Goal: Task Accomplishment & Management: Manage account settings

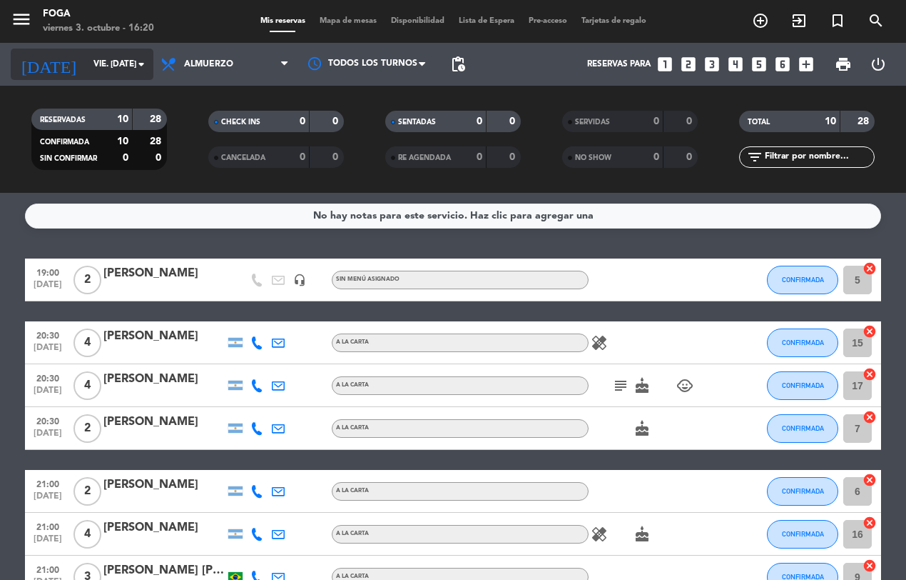
click at [130, 64] on input "vie. [DATE]" at bounding box center [142, 64] width 113 height 24
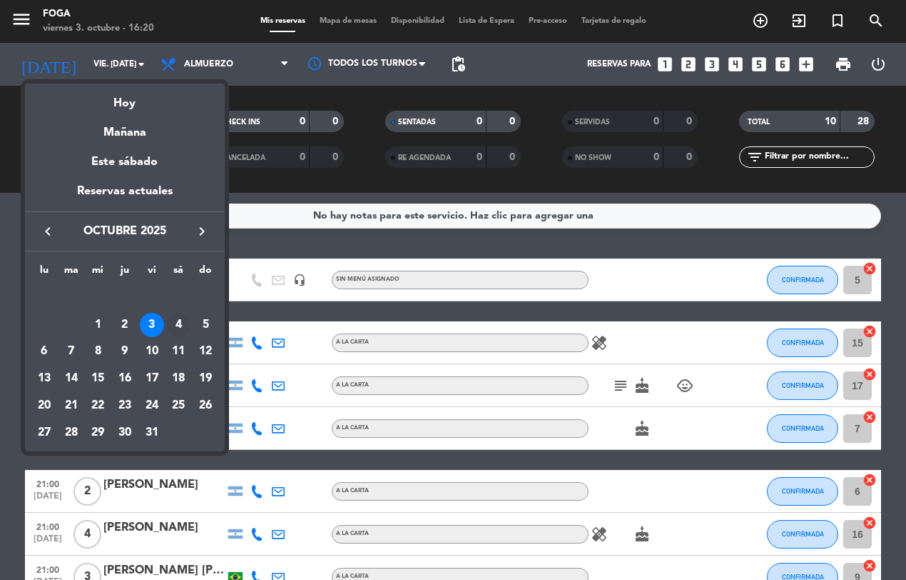
click at [178, 321] on div "4" at bounding box center [178, 325] width 24 height 24
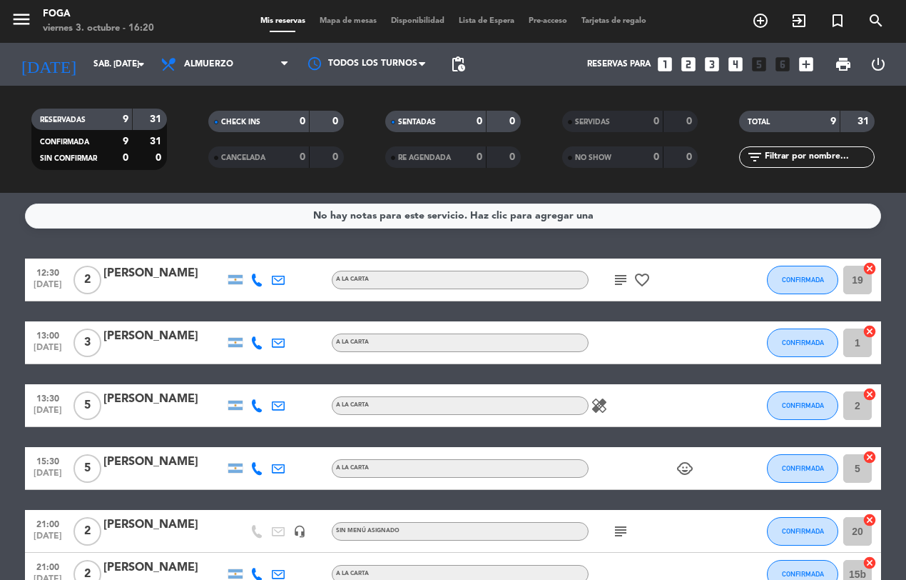
click at [33, 326] on span "13:00" at bounding box center [48, 334] width 36 height 16
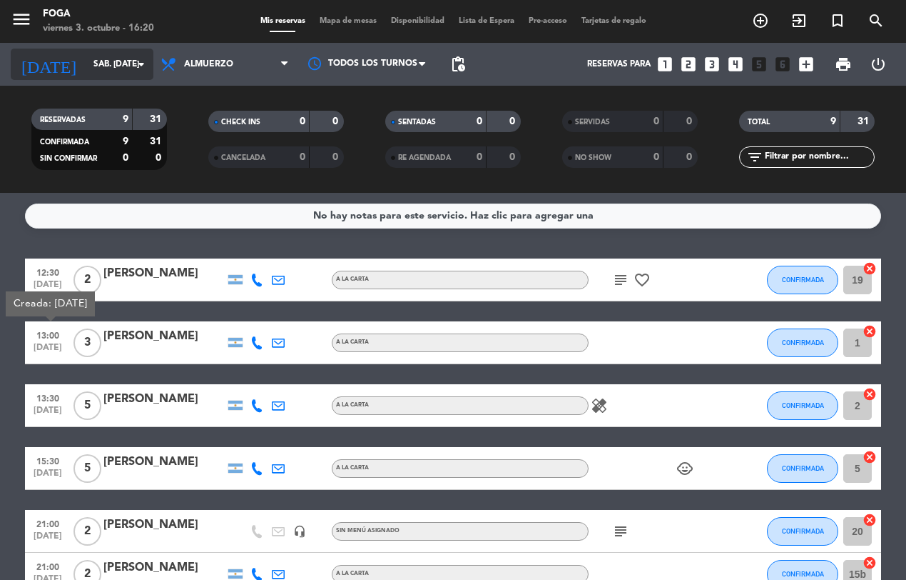
click at [143, 66] on icon "arrow_drop_down" at bounding box center [141, 64] width 17 height 17
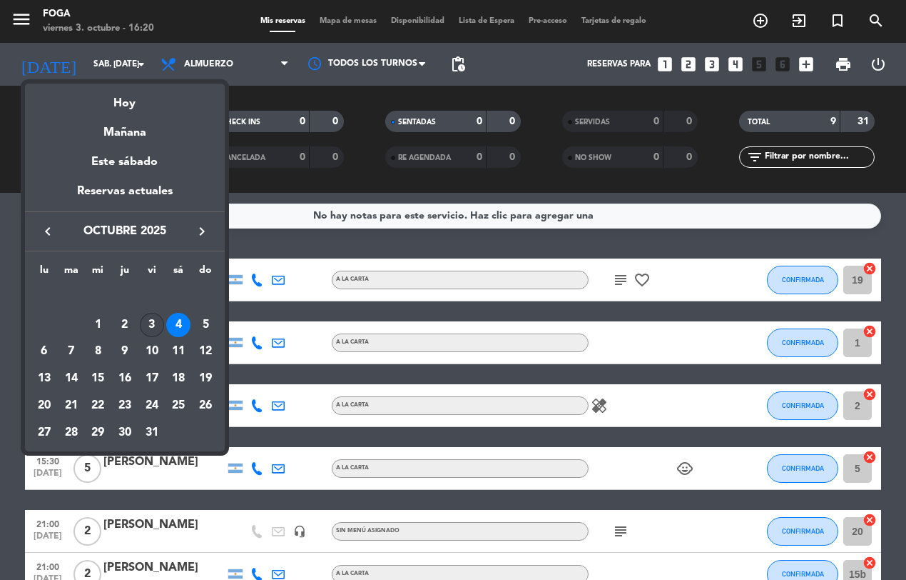
click at [151, 323] on div "3" at bounding box center [152, 325] width 24 height 24
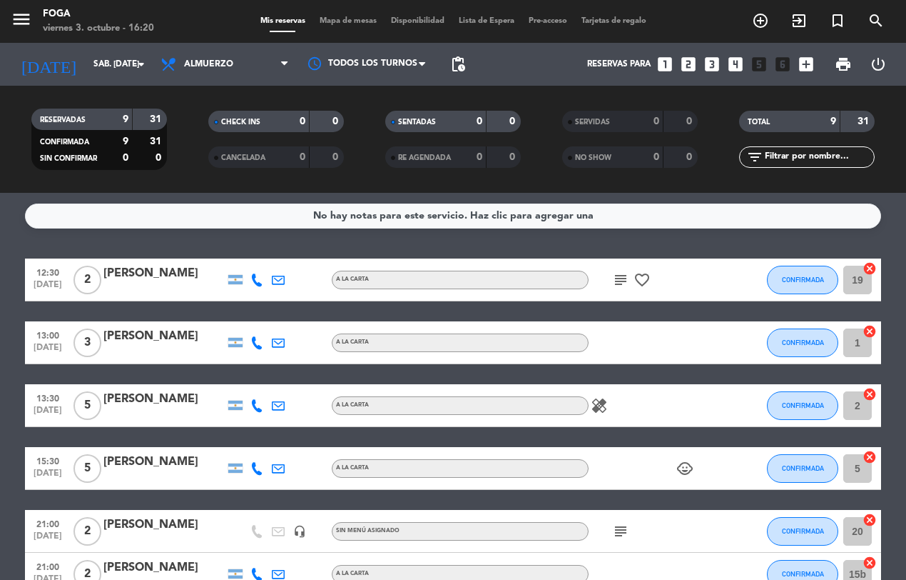
type input "vie. [DATE]"
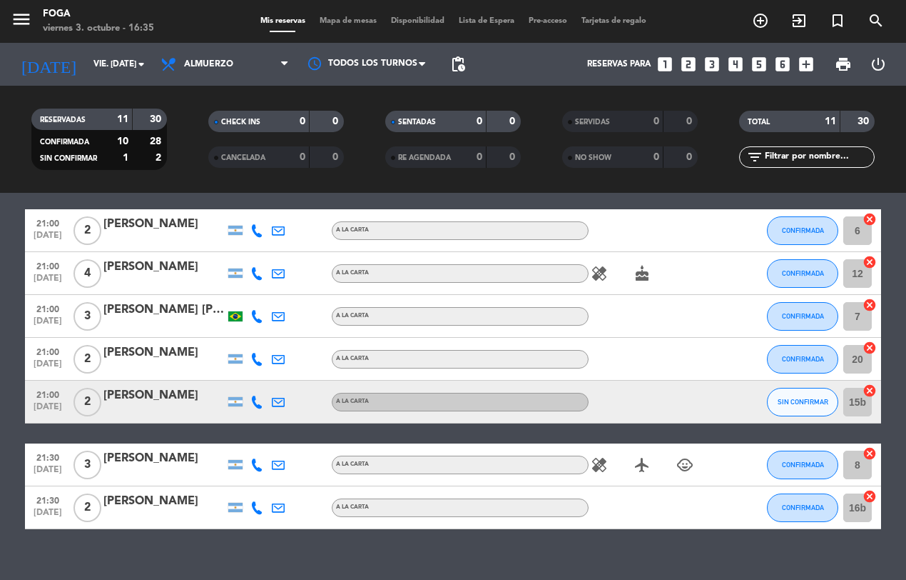
scroll to position [280, 0]
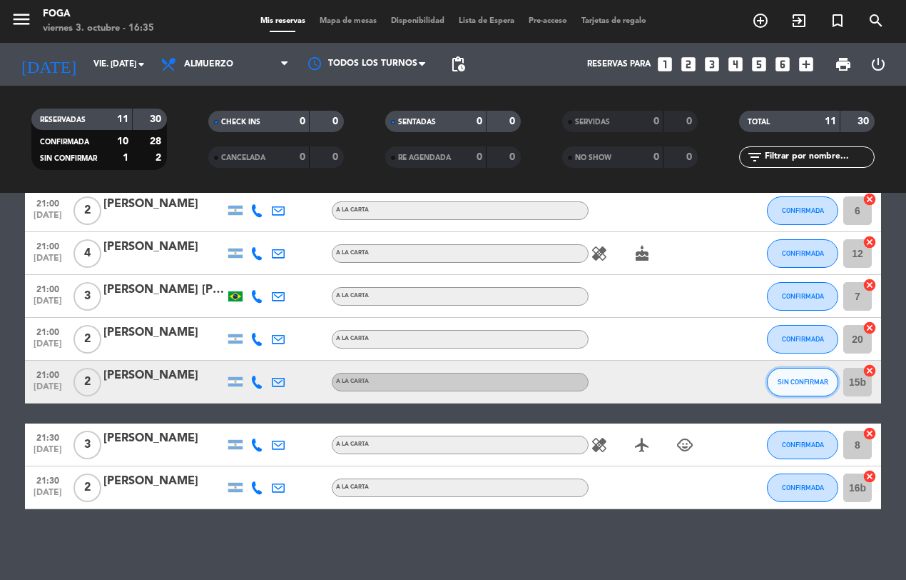
click at [801, 378] on span "SIN CONFIRMAR" at bounding box center [803, 382] width 51 height 8
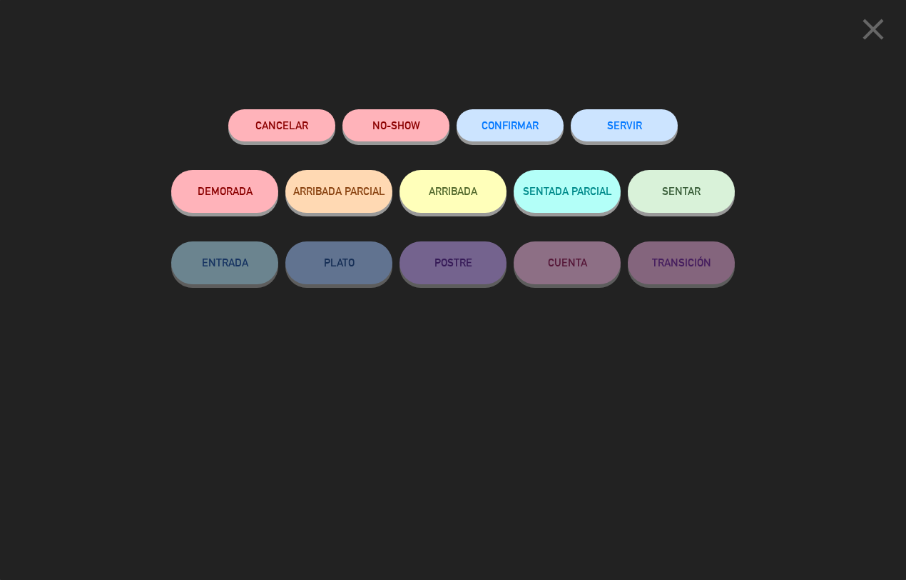
click at [871, 47] on span "close" at bounding box center [874, 43] width 36 height 11
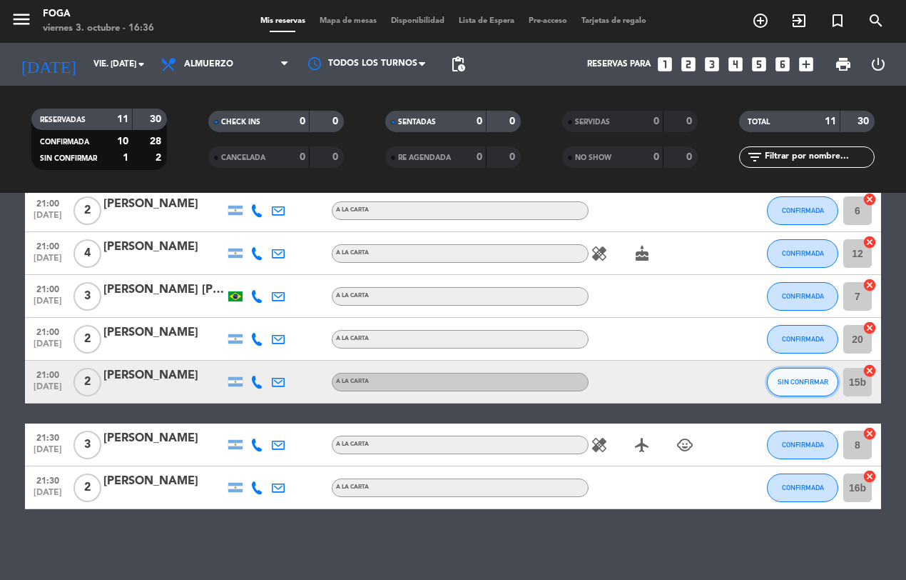
click at [805, 380] on span "SIN CONFIRMAR" at bounding box center [803, 382] width 51 height 8
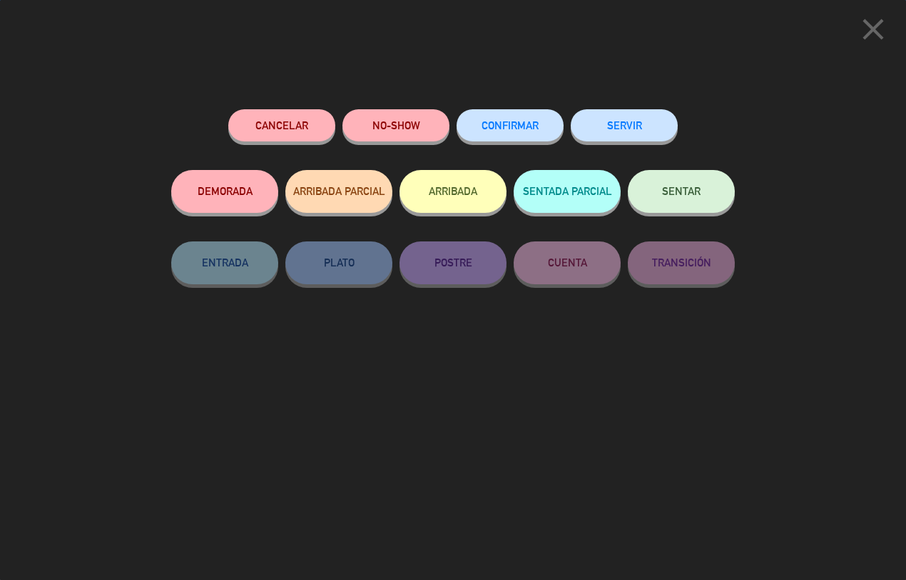
click at [510, 111] on div "CONFIRMAR" at bounding box center [510, 139] width 107 height 61
click at [523, 126] on span "CONFIRMAR" at bounding box center [510, 125] width 57 height 12
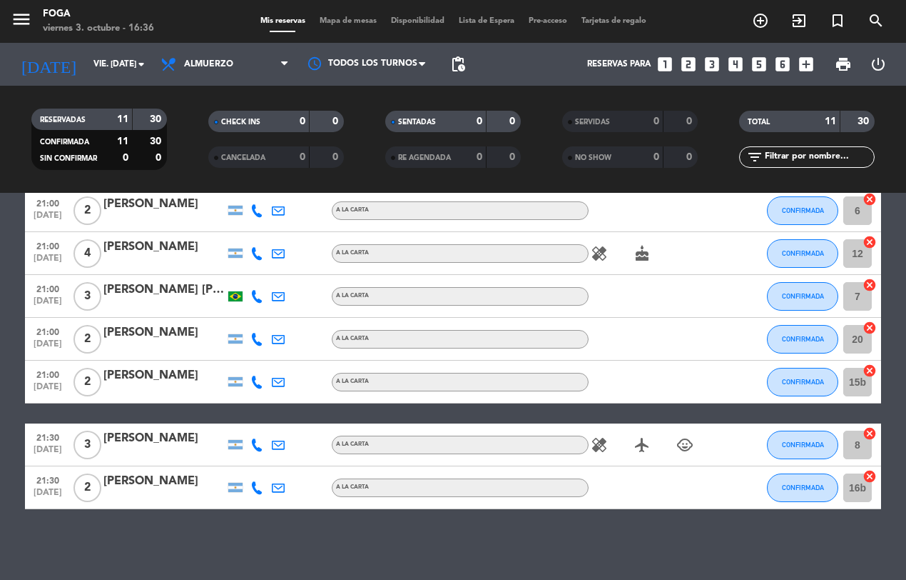
scroll to position [0, 0]
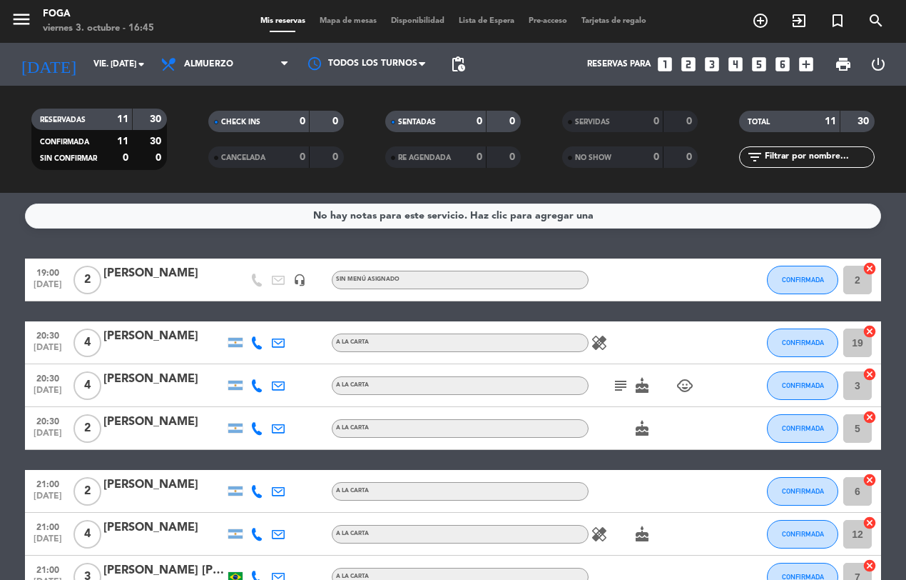
click at [757, 16] on icon "add_circle_outline" at bounding box center [760, 20] width 17 height 17
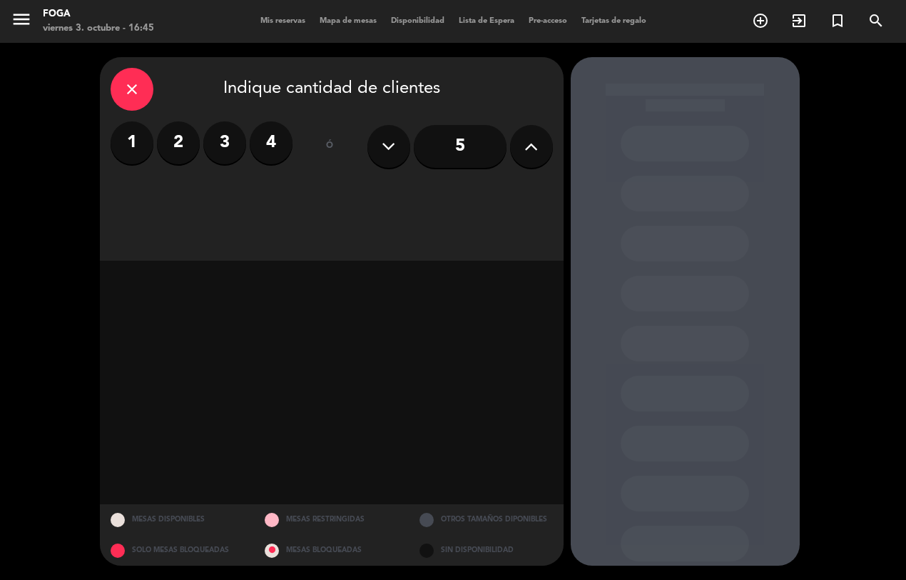
click at [186, 126] on label "2" at bounding box center [178, 142] width 43 height 43
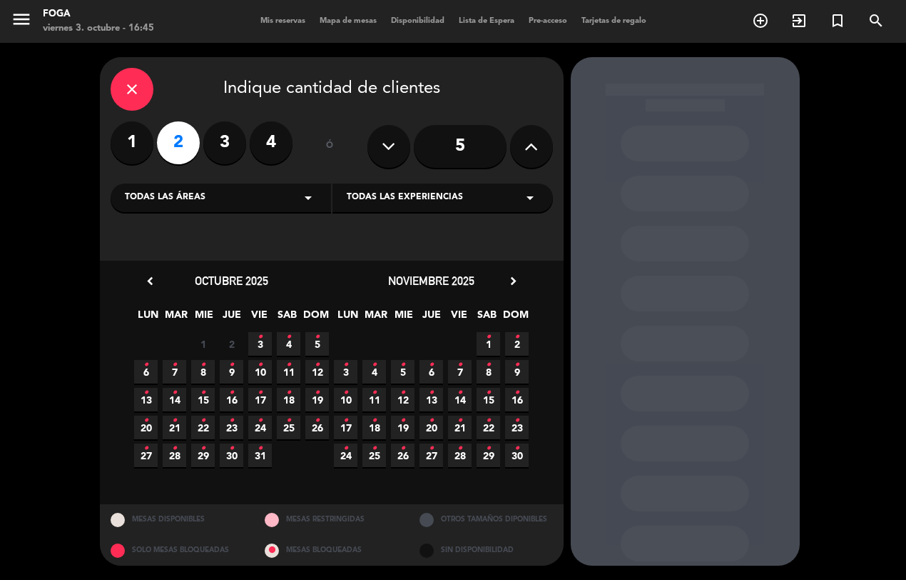
click at [258, 340] on icon "•" at bounding box center [260, 336] width 5 height 23
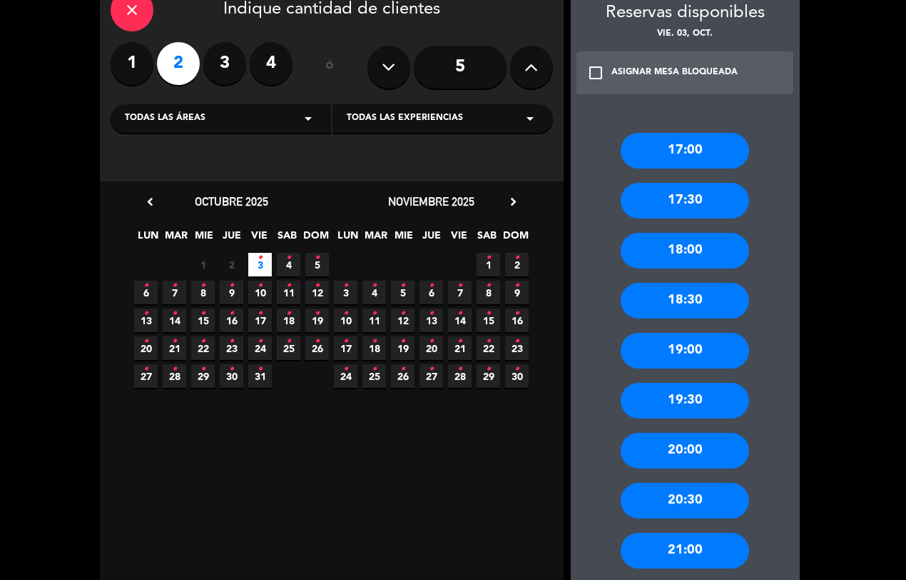
scroll to position [207, 0]
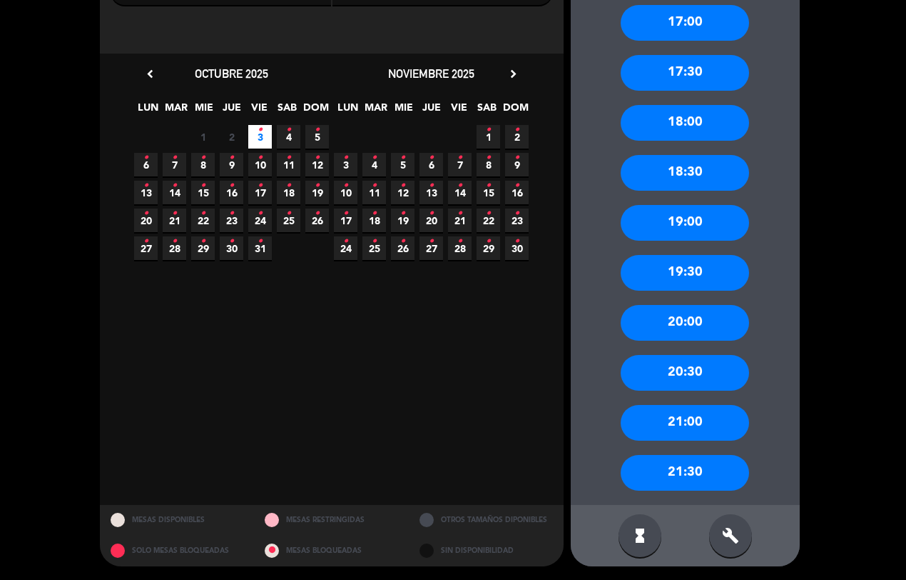
click at [668, 368] on div "20:30" at bounding box center [685, 373] width 128 height 36
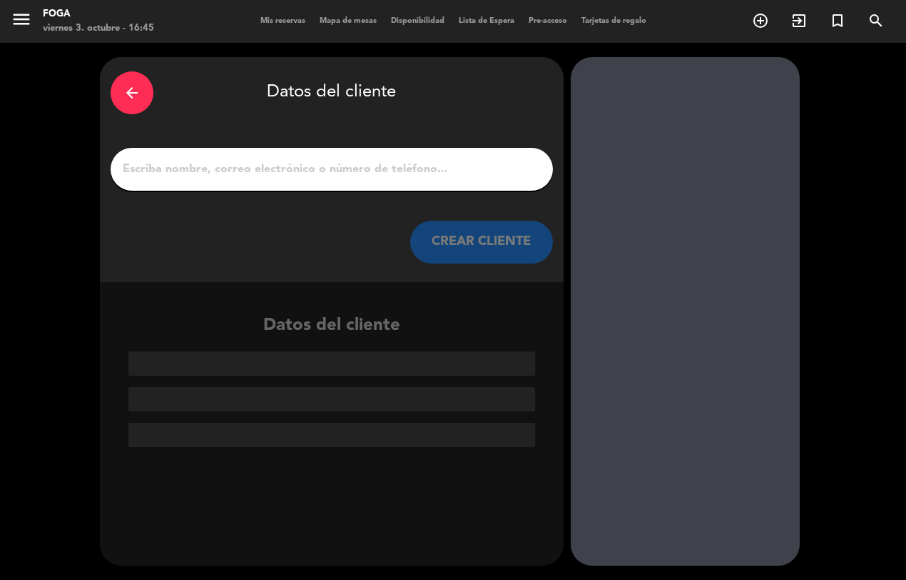
scroll to position [0, 0]
click at [328, 168] on input "1" at bounding box center [331, 169] width 421 height 20
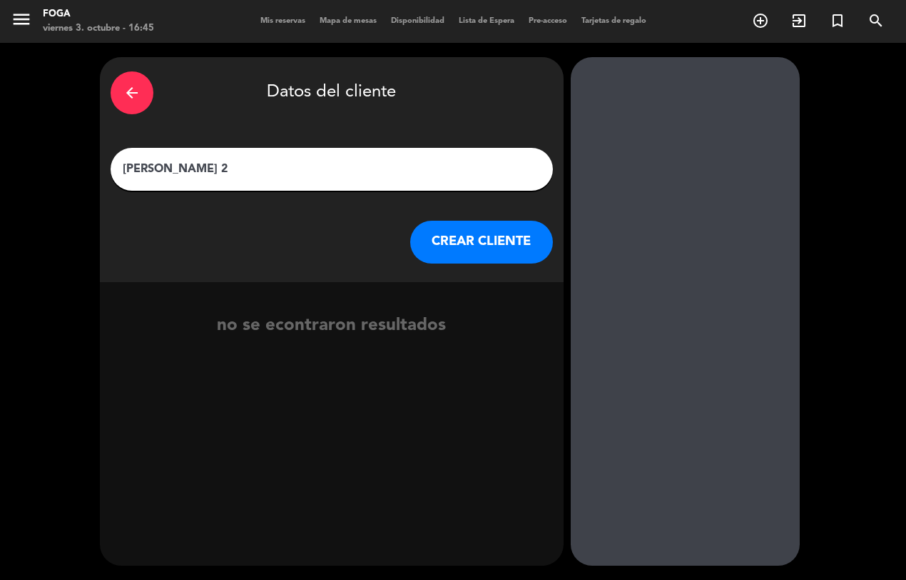
type input "[PERSON_NAME] 20"
click at [480, 234] on button "CREAR CLIENTE" at bounding box center [481, 242] width 143 height 43
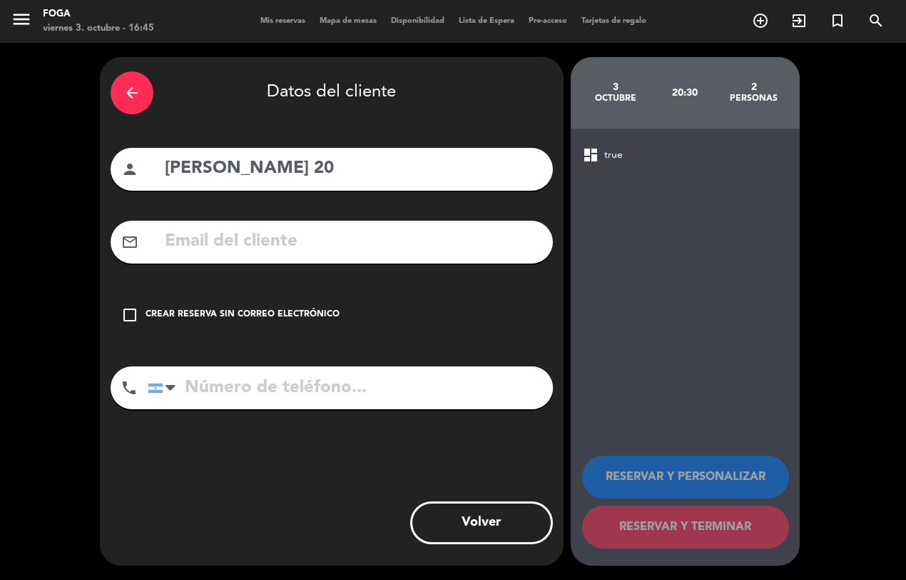
click at [129, 311] on icon "check_box_outline_blank" at bounding box center [129, 314] width 17 height 17
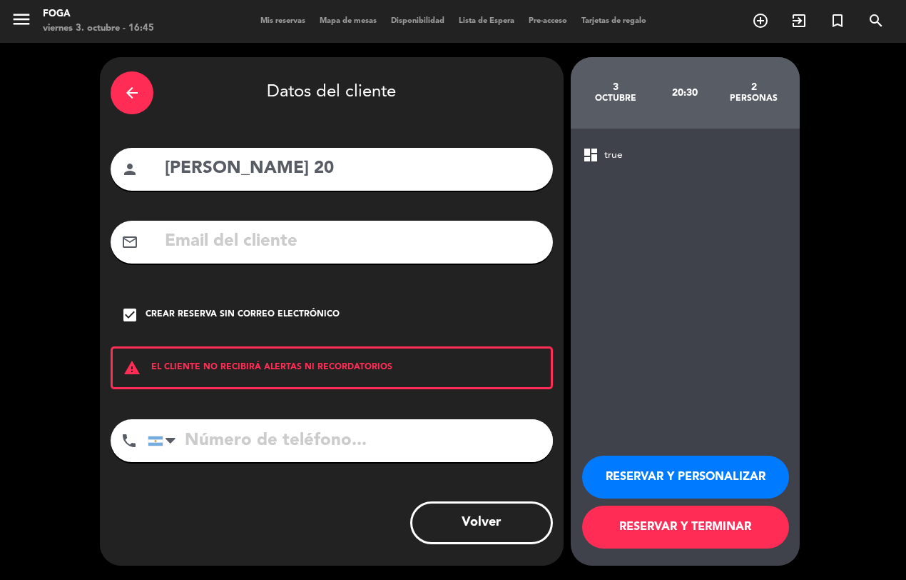
click at [625, 529] on button "RESERVAR Y TERMINAR" at bounding box center [685, 526] width 207 height 43
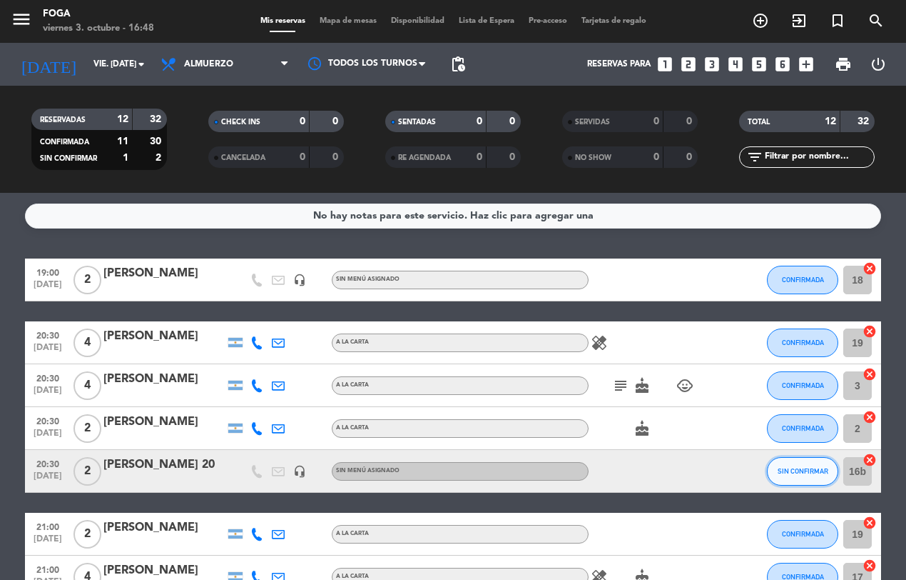
click at [807, 472] on span "SIN CONFIRMAR" at bounding box center [803, 471] width 51 height 8
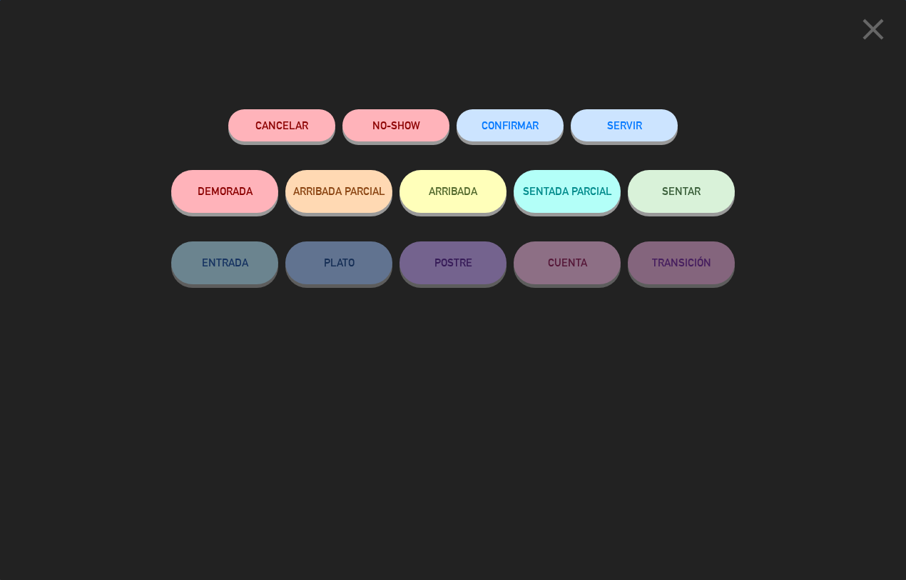
click at [516, 123] on span "CONFIRMAR" at bounding box center [510, 125] width 57 height 12
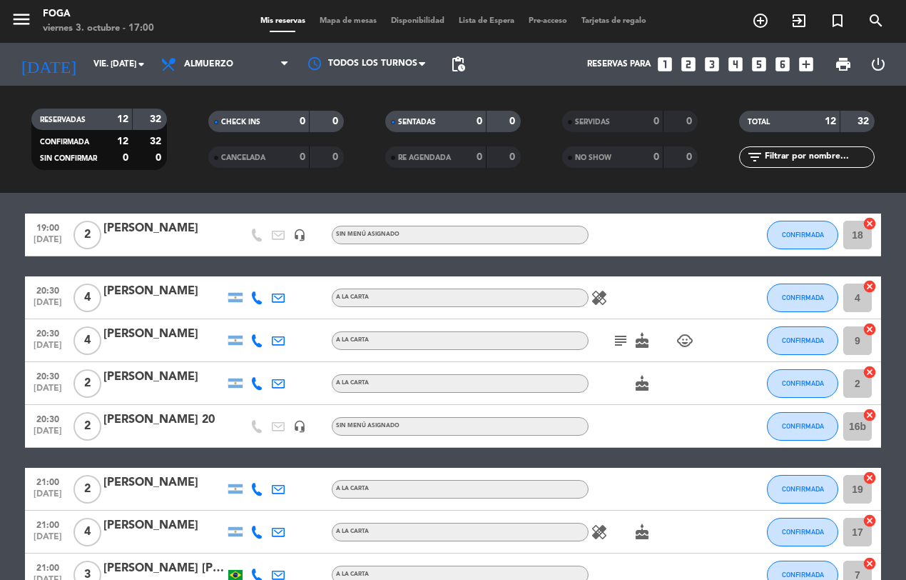
scroll to position [24, 0]
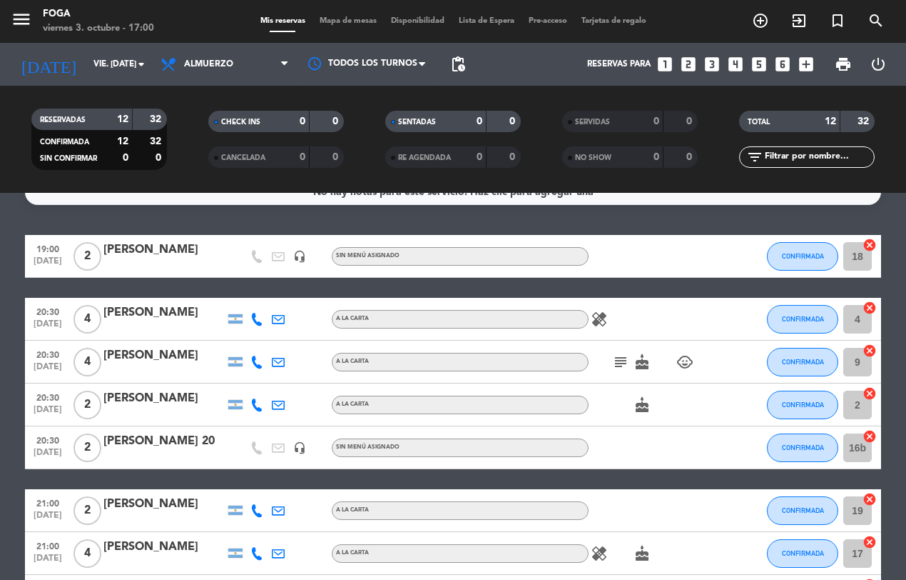
click at [668, 435] on div at bounding box center [653, 447] width 128 height 42
click at [170, 454] on div at bounding box center [163, 456] width 121 height 11
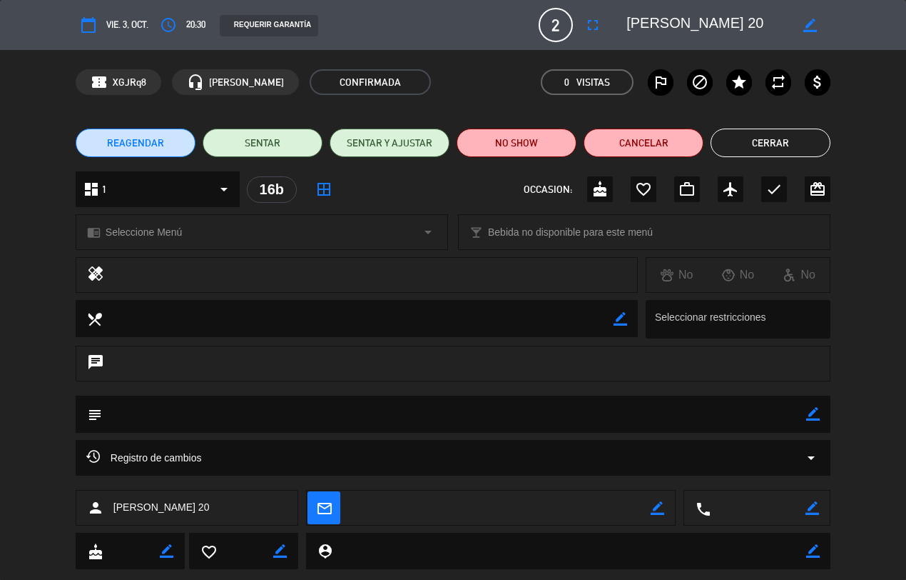
click at [805, 20] on icon "border_color" at bounding box center [811, 26] width 14 height 14
click at [733, 26] on textarea at bounding box center [708, 25] width 163 height 26
type textarea "[PERSON_NAME] 20 cumple"
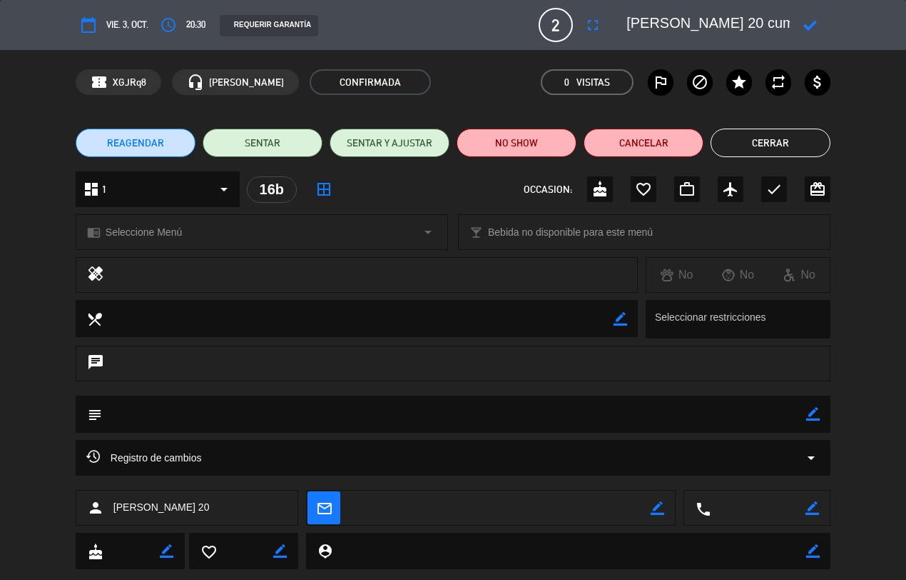
click at [806, 25] on icon at bounding box center [811, 26] width 14 height 14
click at [818, 409] on icon "border_color" at bounding box center [813, 414] width 14 height 14
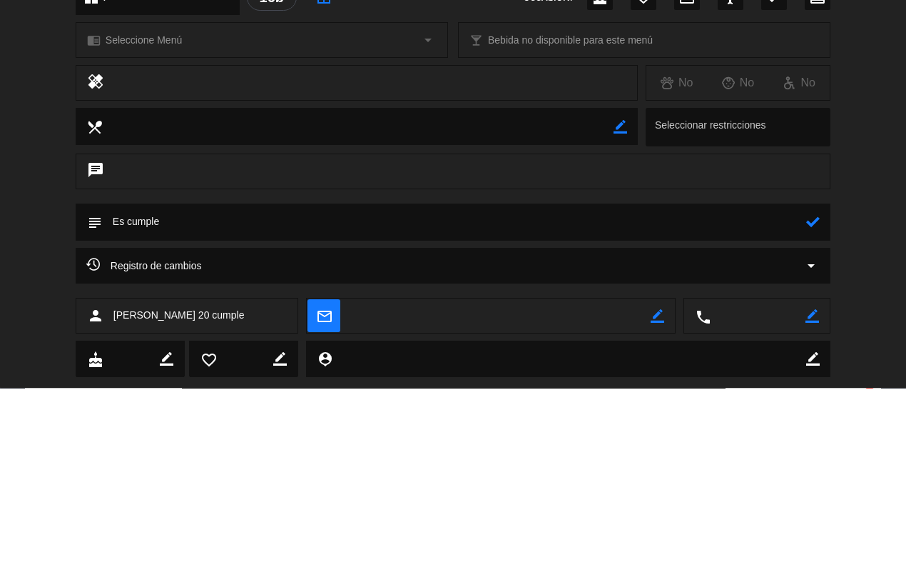
type textarea "Es cumple"
click at [814, 413] on icon at bounding box center [813, 414] width 14 height 14
